Goal: Task Accomplishment & Management: Use online tool/utility

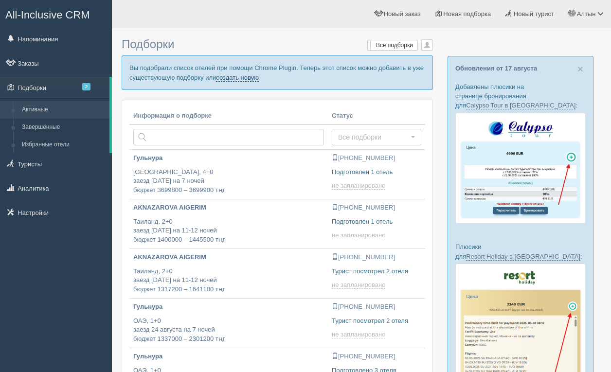
click at [259, 78] on link "создать новую" at bounding box center [237, 78] width 43 height 8
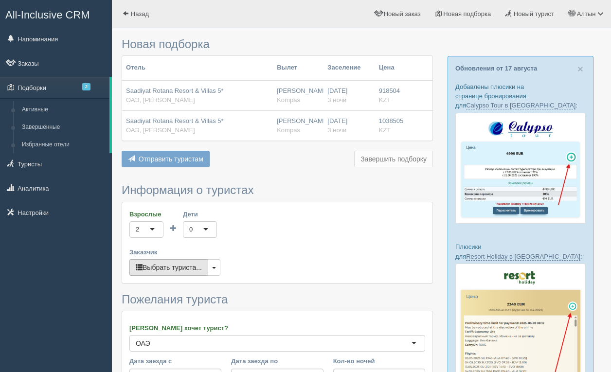
click at [195, 262] on button "Выбрать туриста..." at bounding box center [168, 267] width 79 height 17
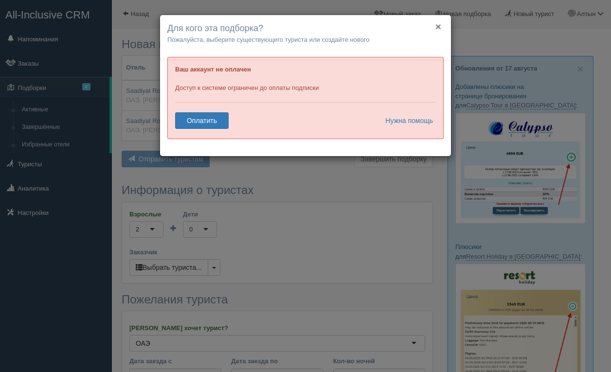
click at [439, 24] on button "×" at bounding box center [438, 26] width 6 height 10
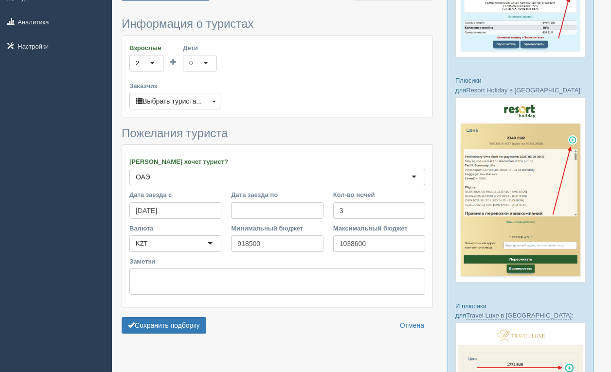
scroll to position [165, 0]
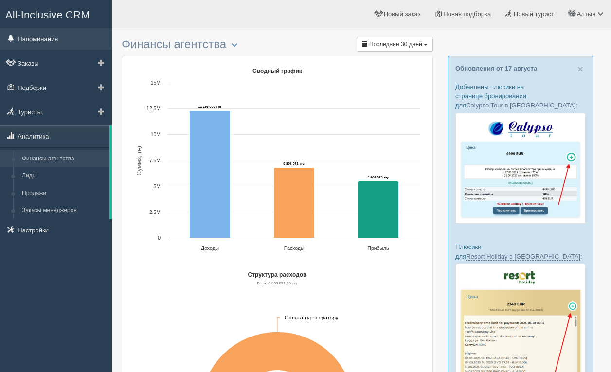
click at [48, 36] on link "Напоминания" at bounding box center [56, 38] width 112 height 21
